Goal: Information Seeking & Learning: Learn about a topic

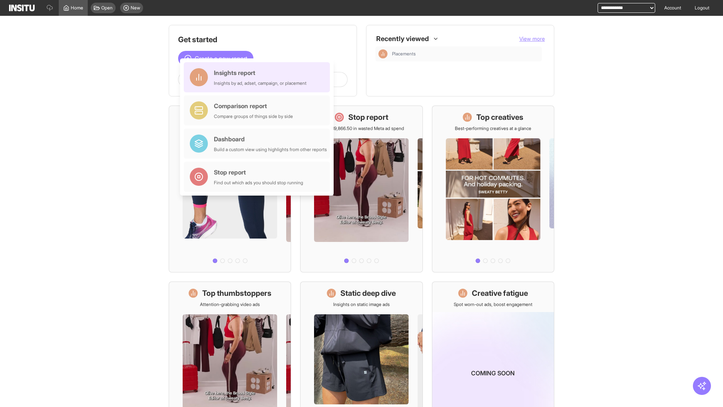
click at [259, 77] on div "Insights report Insights by ad, adset, campaign, or placement" at bounding box center [260, 77] width 93 height 18
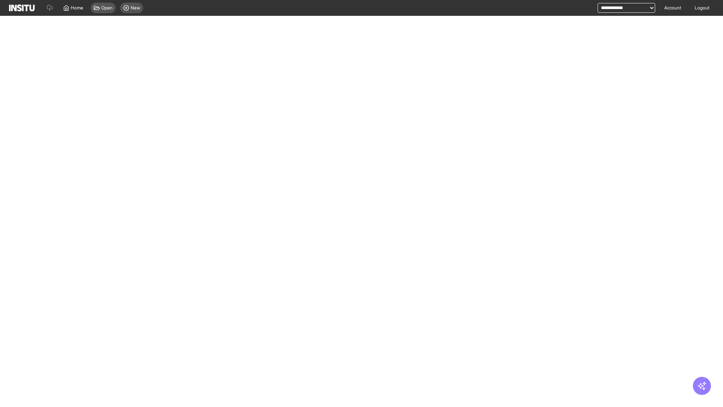
select select "**"
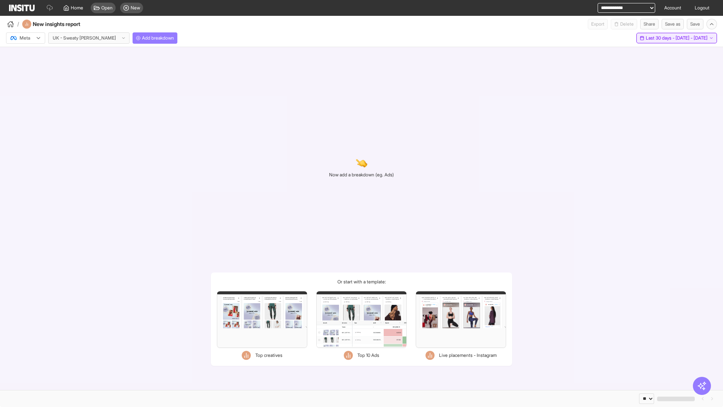
click at [663, 38] on span "Last 30 days - [DATE] - [DATE]" at bounding box center [677, 38] width 62 height 6
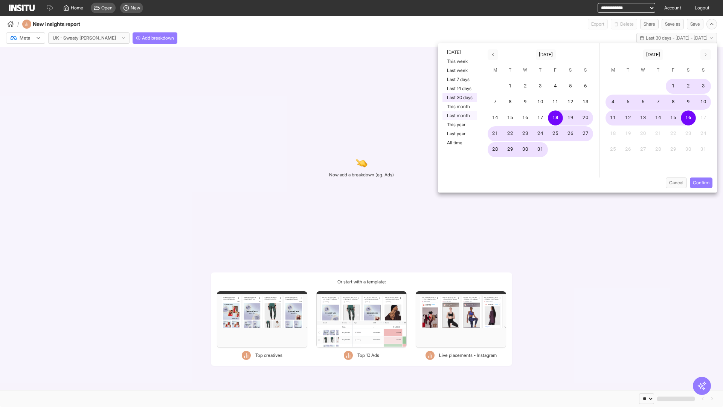
click at [459, 116] on button "Last month" at bounding box center [460, 115] width 35 height 9
